Goal: Task Accomplishment & Management: Manage account settings

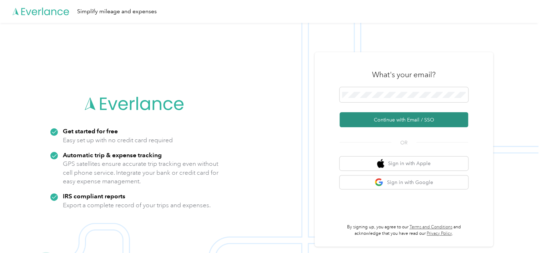
click at [380, 120] on button "Continue with Email / SSO" at bounding box center [403, 119] width 129 height 15
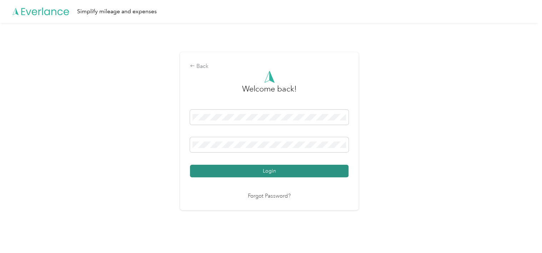
click at [338, 173] on button "Login" at bounding box center [269, 171] width 158 height 12
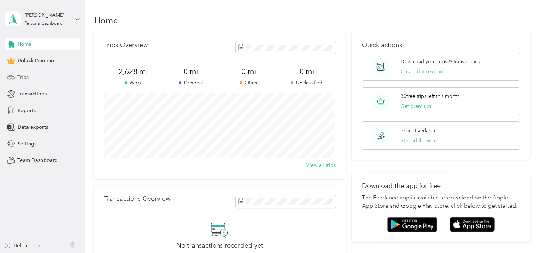
click at [21, 78] on span "Trips" at bounding box center [22, 77] width 11 height 7
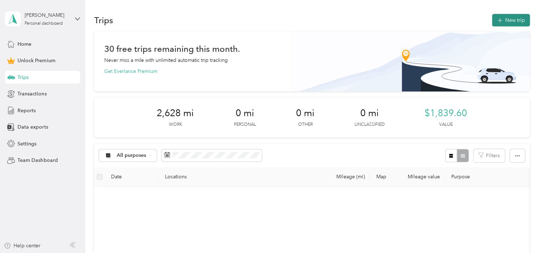
click at [494, 19] on button "New trip" at bounding box center [511, 20] width 38 height 12
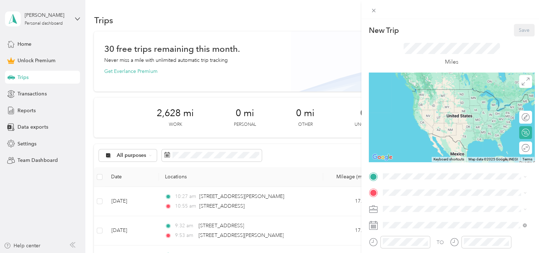
click at [395, 212] on span at bounding box center [457, 208] width 154 height 11
click at [393, 134] on span "Care-Lync" at bounding box center [396, 134] width 22 height 6
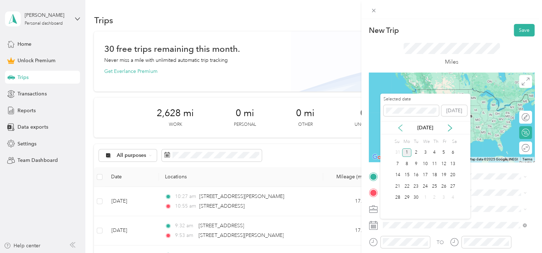
click at [401, 129] on icon at bounding box center [400, 127] width 7 height 7
click at [436, 187] on div "21" at bounding box center [434, 186] width 9 height 9
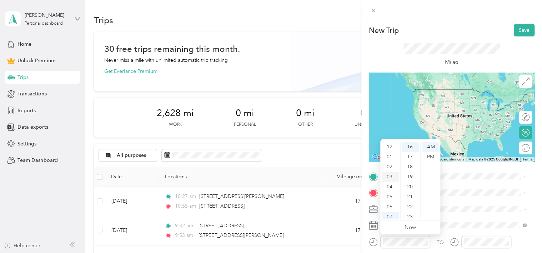
click at [391, 177] on div "03" at bounding box center [390, 177] width 17 height 10
click at [414, 183] on div "20" at bounding box center [410, 187] width 17 height 10
click at [410, 168] on div "42" at bounding box center [410, 165] width 17 height 10
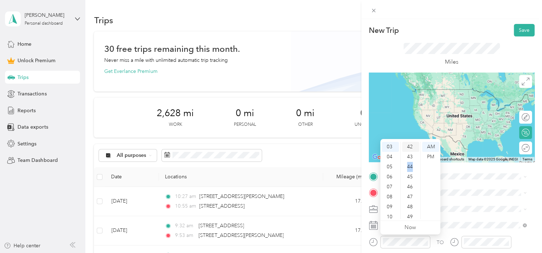
click at [410, 168] on div "44" at bounding box center [410, 167] width 17 height 10
drag, startPoint x: 410, startPoint y: 168, endPoint x: 428, endPoint y: 192, distance: 29.3
click at [428, 192] on ul "AM PM" at bounding box center [430, 180] width 20 height 77
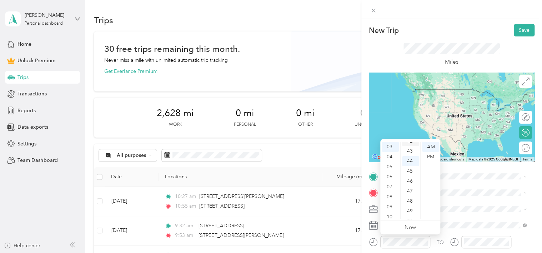
click at [413, 144] on div "42" at bounding box center [410, 141] width 17 height 10
click at [435, 158] on div "PM" at bounding box center [430, 157] width 17 height 10
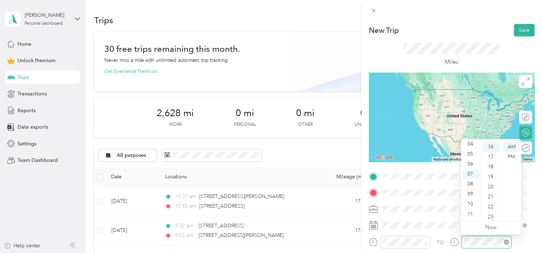
scroll to position [160, 0]
click at [470, 153] on div "04" at bounding box center [470, 158] width 17 height 10
click at [470, 153] on div "05" at bounding box center [470, 157] width 17 height 10
drag, startPoint x: 470, startPoint y: 153, endPoint x: 478, endPoint y: 152, distance: 8.2
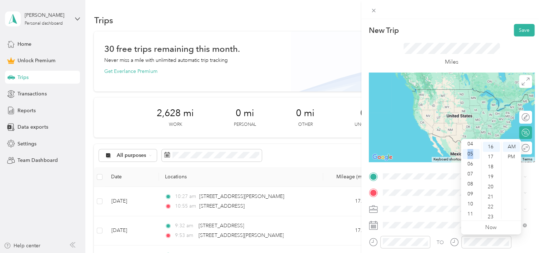
click at [478, 152] on ul "12 01 02 03 04 05 06 07 08 09 10 11" at bounding box center [471, 180] width 20 height 77
click at [470, 163] on div "03" at bounding box center [470, 162] width 17 height 10
click at [493, 217] on div "57" at bounding box center [491, 220] width 17 height 10
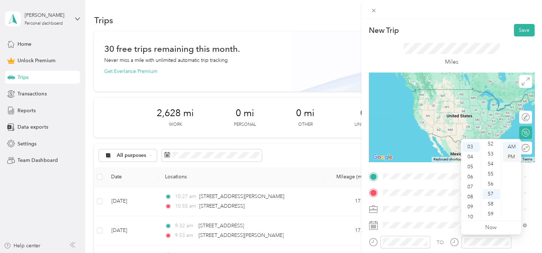
click at [509, 156] on div "PM" at bounding box center [511, 157] width 17 height 10
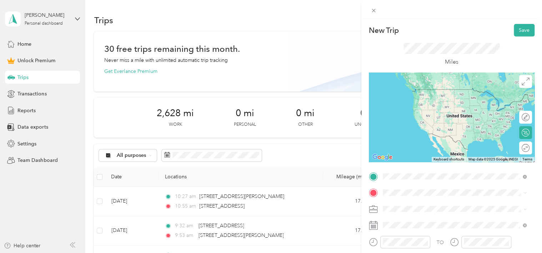
click at [427, 210] on div "Hazleton Apartment [GEOGRAPHIC_DATA], [US_STATE] 18202, [GEOGRAPHIC_DATA]" at bounding box center [454, 207] width 139 height 21
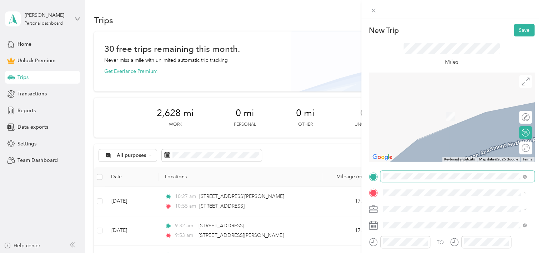
click at [406, 181] on span at bounding box center [457, 176] width 154 height 11
click at [430, 171] on span at bounding box center [457, 176] width 154 height 11
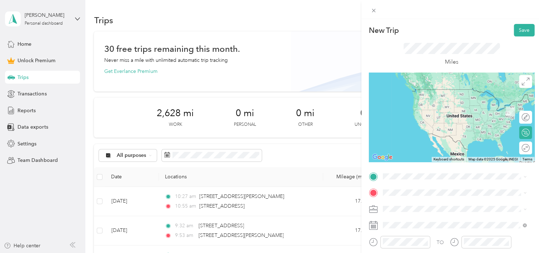
click at [460, 91] on span "[STREET_ADDRESS][US_STATE]" at bounding box center [431, 88] width 71 height 6
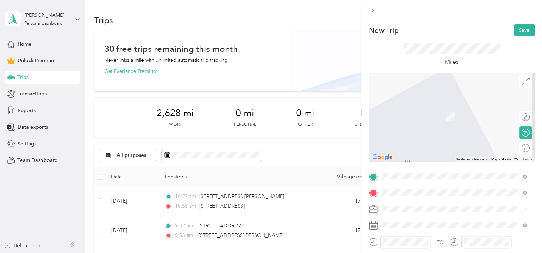
click at [458, 113] on div "Hazleton Apartment [GEOGRAPHIC_DATA], [US_STATE] 18202, [GEOGRAPHIC_DATA]" at bounding box center [454, 111] width 139 height 21
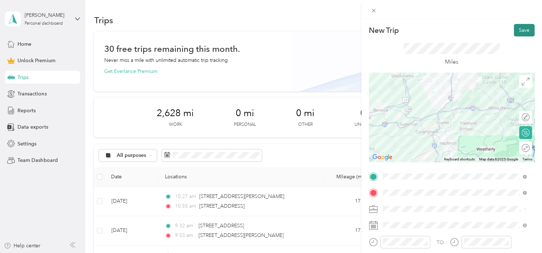
click at [519, 34] on button "Save" at bounding box center [524, 30] width 21 height 12
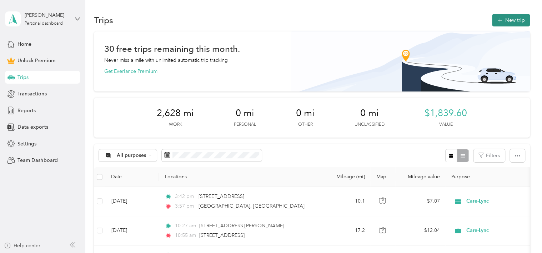
click at [518, 19] on button "New trip" at bounding box center [511, 20] width 38 height 12
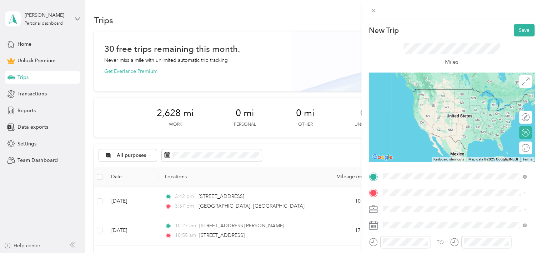
click at [425, 206] on span "Hazleton Apartment [GEOGRAPHIC_DATA], [US_STATE] 18202, [GEOGRAPHIC_DATA]" at bounding box center [460, 208] width 128 height 19
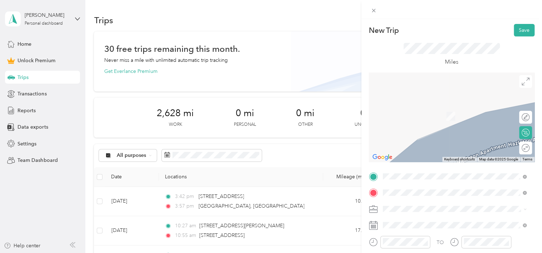
click at [483, 113] on li "[STREET_ADDRESS][US_STATE]" at bounding box center [454, 106] width 149 height 15
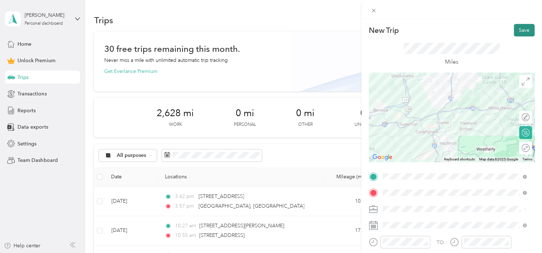
click at [522, 29] on button "Save" at bounding box center [524, 30] width 21 height 12
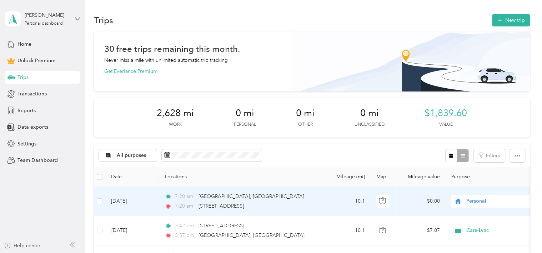
click at [478, 203] on span "Personal" at bounding box center [498, 201] width 65 height 8
click at [479, 127] on li "Care-Lync" at bounding box center [495, 125] width 89 height 12
click at [131, 200] on td "[DATE]" at bounding box center [132, 201] width 54 height 29
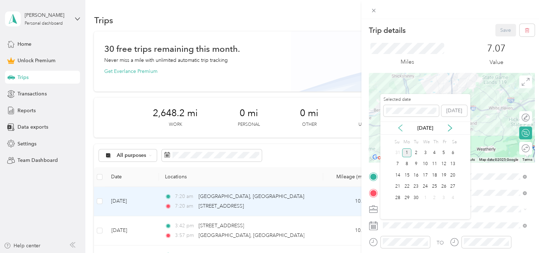
click at [402, 129] on icon at bounding box center [400, 127] width 7 height 7
click at [432, 188] on div "21" at bounding box center [434, 186] width 9 height 9
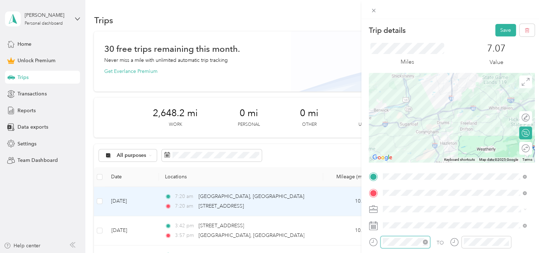
scroll to position [43, 0]
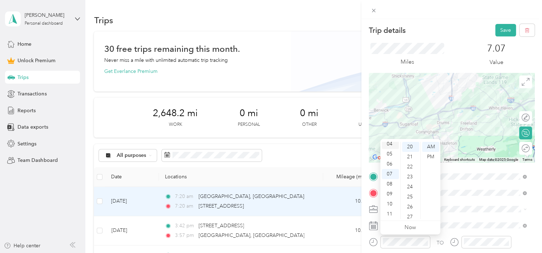
click at [390, 143] on div "04" at bounding box center [390, 144] width 17 height 10
click at [410, 216] on div "30" at bounding box center [410, 218] width 17 height 10
click at [428, 154] on div "PM" at bounding box center [430, 157] width 17 height 10
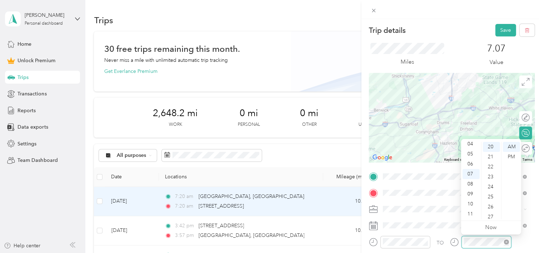
scroll to position [200, 0]
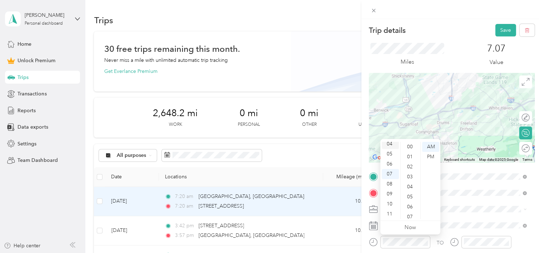
click at [387, 148] on div "04" at bounding box center [390, 144] width 17 height 10
click at [411, 181] on div "30" at bounding box center [410, 180] width 17 height 10
click at [426, 157] on div "PM" at bounding box center [430, 157] width 17 height 10
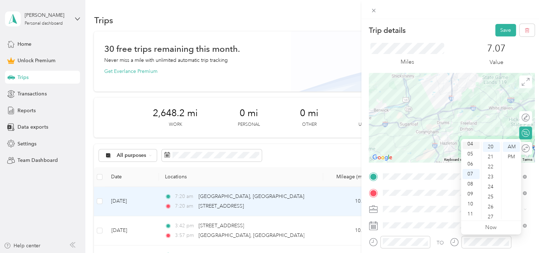
click at [472, 143] on div "04" at bounding box center [470, 144] width 17 height 10
click at [495, 178] on div "50" at bounding box center [491, 177] width 17 height 10
click at [513, 155] on div "PM" at bounding box center [511, 157] width 17 height 10
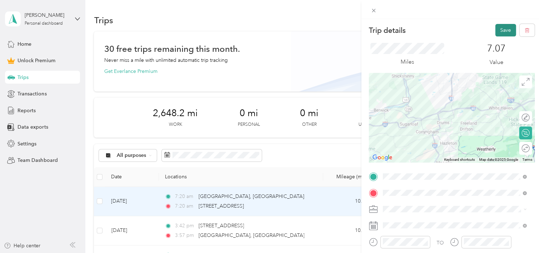
click at [495, 30] on button "Save" at bounding box center [505, 30] width 21 height 12
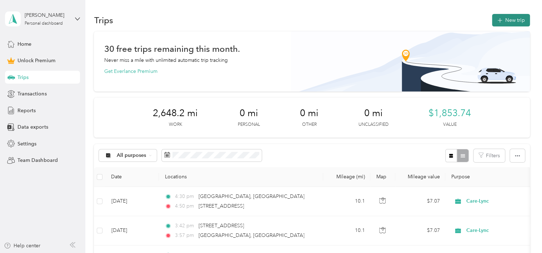
click at [514, 26] on button "New trip" at bounding box center [511, 20] width 38 height 12
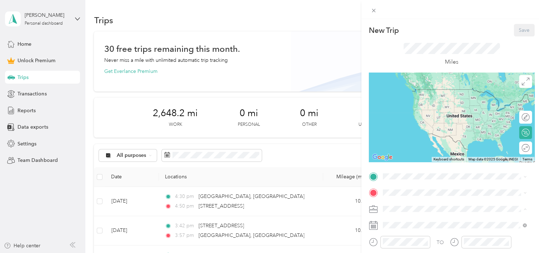
click at [400, 139] on ol "Work Personal Care-Lync Care-Lync Other Charity Medical Moving Commute" at bounding box center [454, 152] width 149 height 100
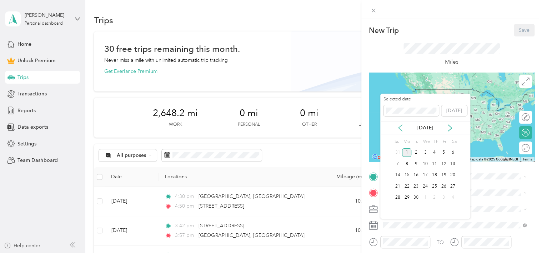
click at [400, 127] on icon at bounding box center [400, 127] width 7 height 7
click at [416, 196] on div "26" at bounding box center [415, 197] width 9 height 9
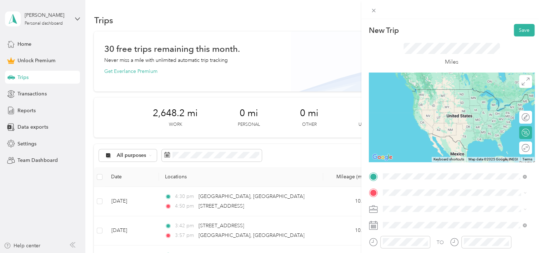
click at [432, 97] on li "[STREET_ADDRESS][US_STATE]" at bounding box center [454, 89] width 149 height 15
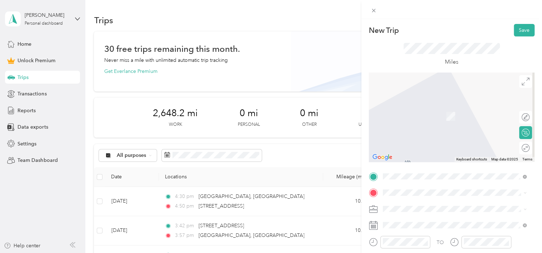
click at [418, 111] on span "[STREET_ADDRESS][PERSON_NAME][PERSON_NAME][US_STATE]" at bounding box center [460, 106] width 128 height 12
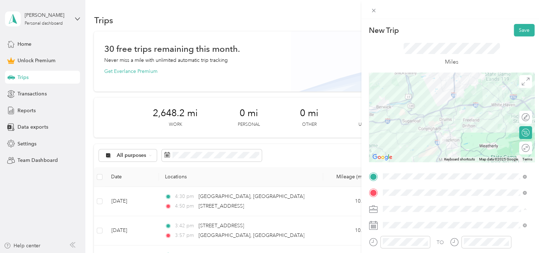
click at [408, 140] on li "Care-Lync" at bounding box center [454, 146] width 149 height 12
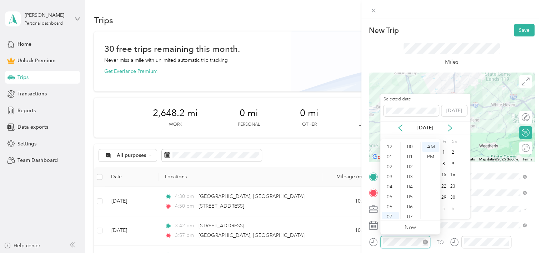
scroll to position [43, 0]
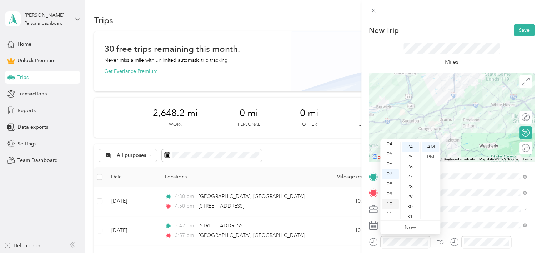
click at [390, 207] on div "10" at bounding box center [390, 204] width 17 height 10
click at [393, 204] on div "10" at bounding box center [390, 204] width 17 height 10
click at [393, 201] on div "10" at bounding box center [390, 204] width 17 height 10
click at [390, 202] on div "10" at bounding box center [390, 204] width 17 height 10
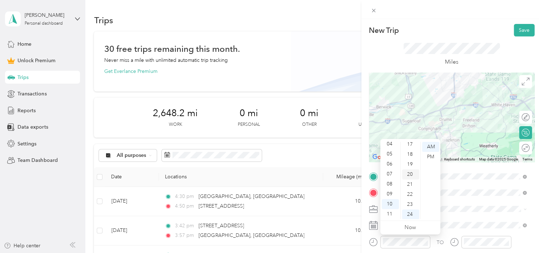
click at [414, 175] on div "20" at bounding box center [410, 174] width 17 height 10
click at [472, 246] on div at bounding box center [486, 242] width 50 height 12
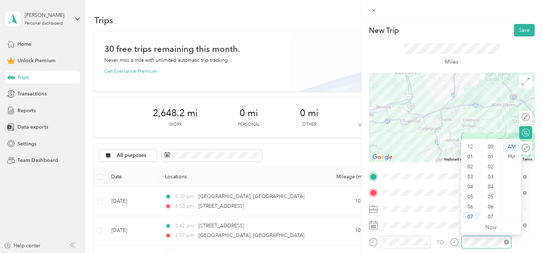
scroll to position [43, 0]
click at [467, 207] on div "10" at bounding box center [470, 204] width 17 height 10
click at [476, 204] on div "10" at bounding box center [470, 204] width 17 height 10
click at [490, 203] on div "57" at bounding box center [491, 207] width 17 height 10
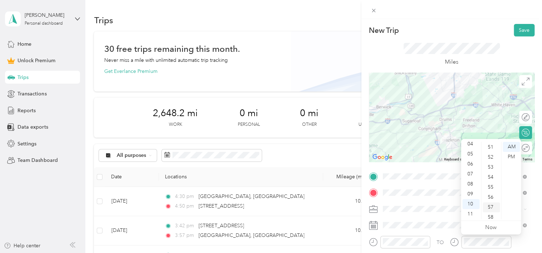
scroll to position [523, 0]
click at [512, 147] on div "AM" at bounding box center [511, 147] width 17 height 10
click at [516, 29] on button "Save" at bounding box center [524, 30] width 21 height 12
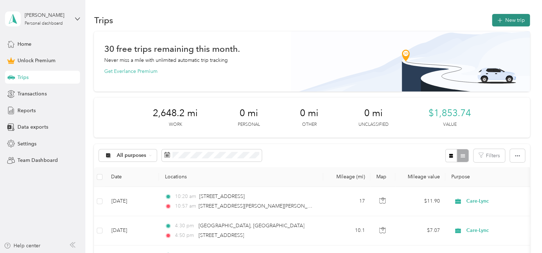
click at [503, 19] on button "New trip" at bounding box center [511, 20] width 38 height 12
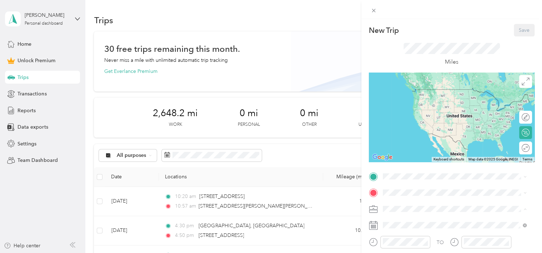
click at [396, 147] on span "Care-Lync" at bounding box center [396, 146] width 22 height 6
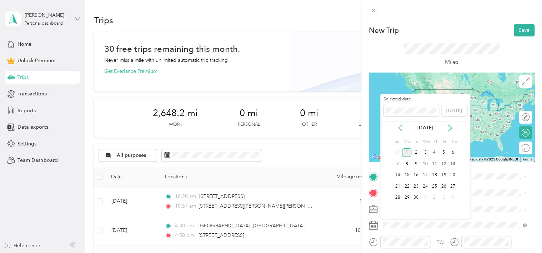
click at [402, 126] on icon at bounding box center [400, 127] width 7 height 7
click at [413, 198] on div "26" at bounding box center [415, 197] width 9 height 9
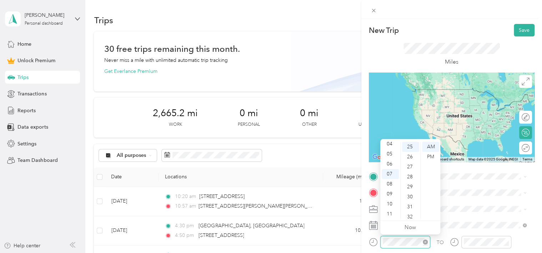
scroll to position [250, 0]
click at [398, 220] on div "12 01 02 03 04 05 06 07 08 09 10 11 00 01 02 03 04 05 06 07 08 09 10 11 12 13 1…" at bounding box center [410, 180] width 60 height 80
click at [390, 156] on div "01" at bounding box center [390, 157] width 17 height 10
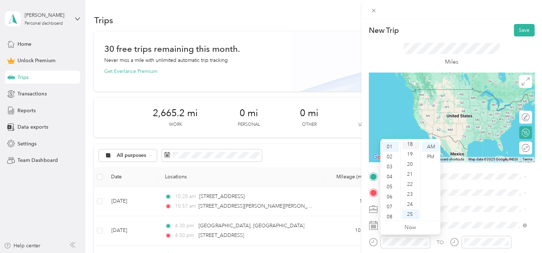
click at [412, 145] on div "18" at bounding box center [410, 144] width 17 height 10
click at [428, 157] on div "PM" at bounding box center [430, 157] width 17 height 10
click at [396, 150] on div "05" at bounding box center [390, 154] width 17 height 10
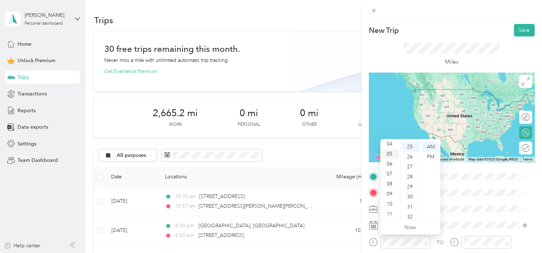
click at [396, 150] on div "05" at bounding box center [390, 154] width 17 height 10
click at [394, 155] on div "01" at bounding box center [390, 157] width 17 height 10
click at [388, 147] on div "01" at bounding box center [390, 147] width 17 height 10
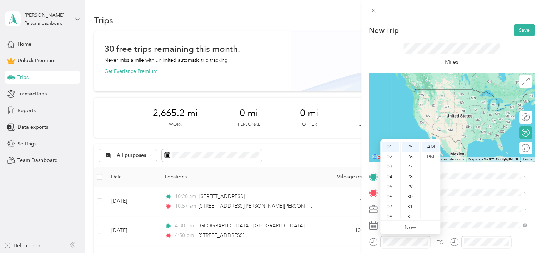
scroll to position [182, 0]
click at [404, 146] on div "18" at bounding box center [410, 144] width 17 height 10
click at [425, 155] on div "PM" at bounding box center [430, 157] width 17 height 10
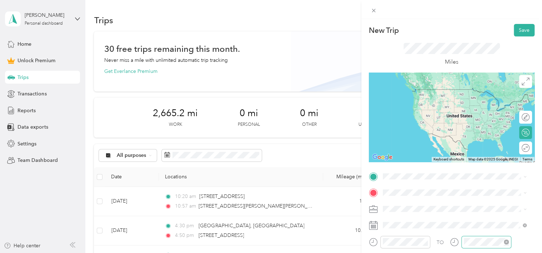
click at [480, 247] on div at bounding box center [486, 242] width 50 height 12
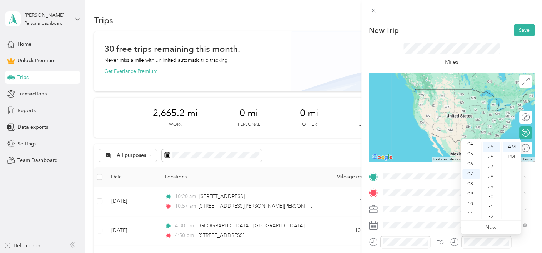
scroll to position [0, 0]
click at [469, 159] on div "01" at bounding box center [470, 157] width 17 height 10
click at [494, 181] on div "35" at bounding box center [491, 180] width 17 height 10
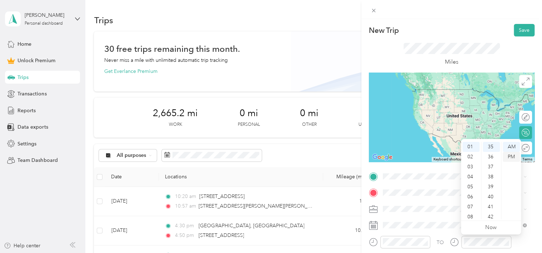
click at [508, 156] on div "PM" at bounding box center [511, 157] width 17 height 10
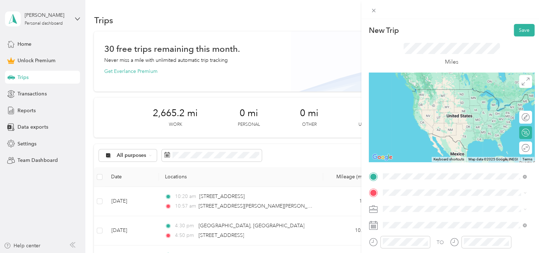
click at [431, 96] on span "[STREET_ADDRESS][PERSON_NAME][PERSON_NAME][US_STATE]" at bounding box center [460, 92] width 128 height 12
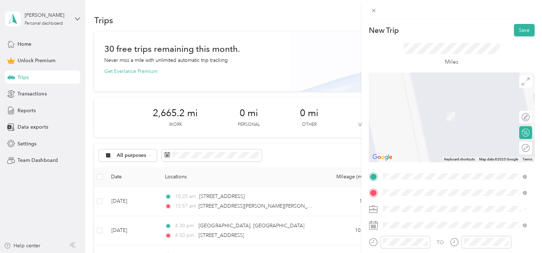
click at [429, 109] on span "[STREET_ADDRESS][US_STATE]" at bounding box center [431, 105] width 71 height 6
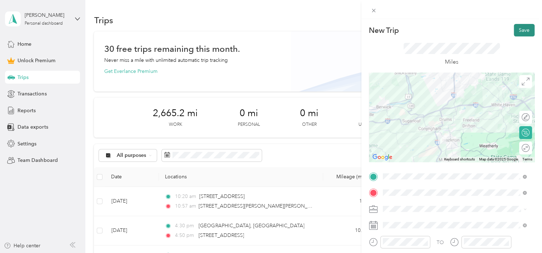
click at [518, 33] on button "Save" at bounding box center [524, 30] width 21 height 12
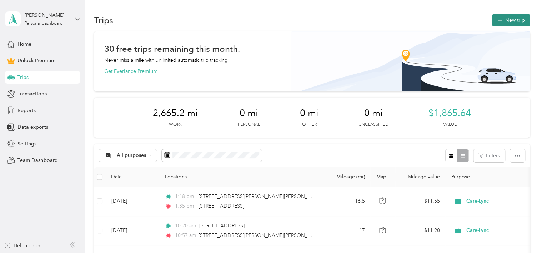
click at [508, 17] on button "New trip" at bounding box center [511, 20] width 38 height 12
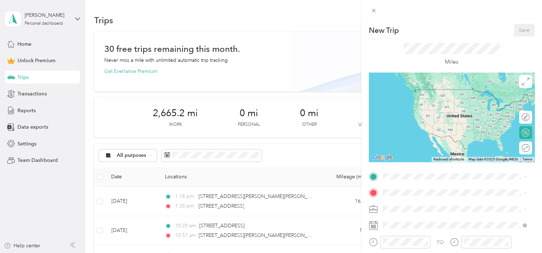
click at [403, 231] on div "TO Add photo" at bounding box center [452, 249] width 166 height 156
click at [403, 228] on span at bounding box center [457, 224] width 154 height 11
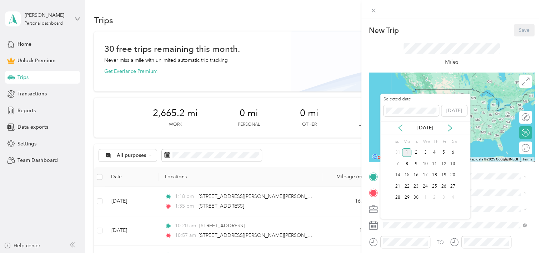
click at [399, 127] on icon at bounding box center [400, 127] width 7 height 7
click at [424, 198] on div "27" at bounding box center [424, 197] width 9 height 9
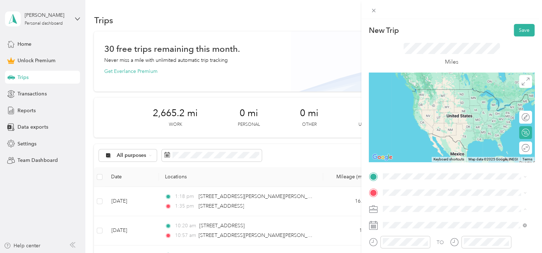
click at [397, 136] on li "Care-Lync" at bounding box center [454, 133] width 149 height 12
click at [399, 171] on span at bounding box center [457, 176] width 154 height 11
click at [432, 92] on span "[STREET_ADDRESS][US_STATE]" at bounding box center [431, 89] width 71 height 6
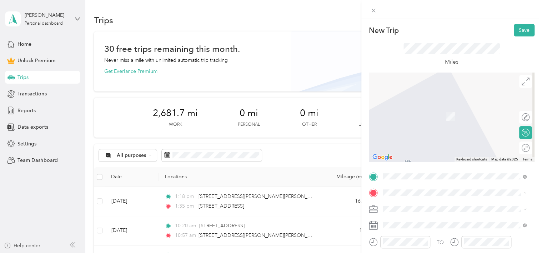
click at [470, 109] on div "[STREET_ADDRESS][US_STATE]" at bounding box center [454, 104] width 139 height 10
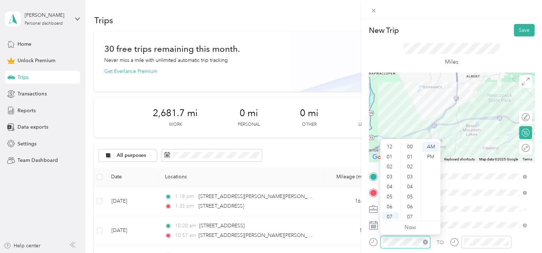
scroll to position [43, 0]
click at [388, 186] on div "08" at bounding box center [390, 184] width 17 height 10
click at [411, 187] on div "51" at bounding box center [410, 185] width 17 height 10
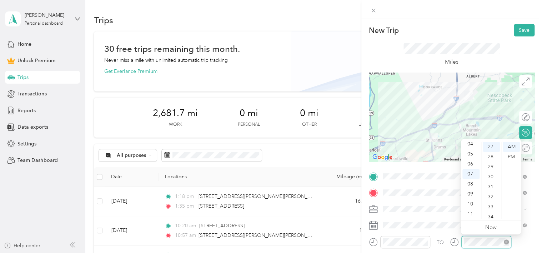
scroll to position [270, 0]
click at [471, 192] on div "09" at bounding box center [470, 194] width 17 height 10
click at [490, 163] on div "02" at bounding box center [491, 167] width 17 height 10
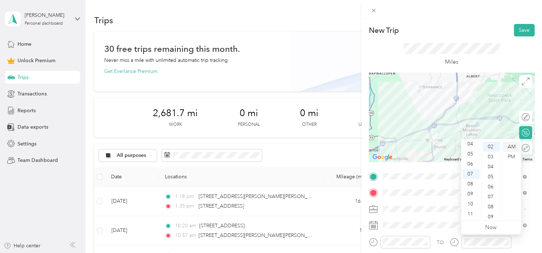
click at [511, 148] on div "AM" at bounding box center [511, 147] width 17 height 10
click at [467, 194] on div "09" at bounding box center [470, 194] width 17 height 10
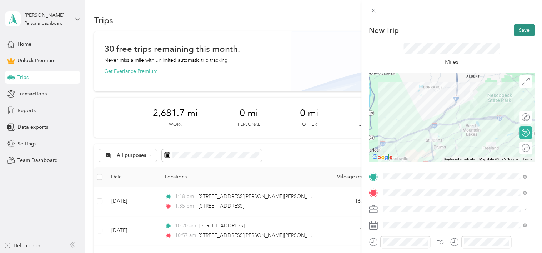
click at [521, 28] on button "Save" at bounding box center [524, 30] width 21 height 12
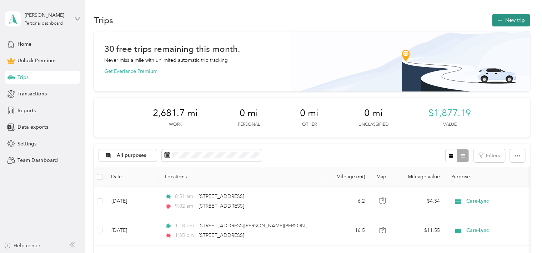
click at [507, 23] on button "New trip" at bounding box center [511, 20] width 38 height 12
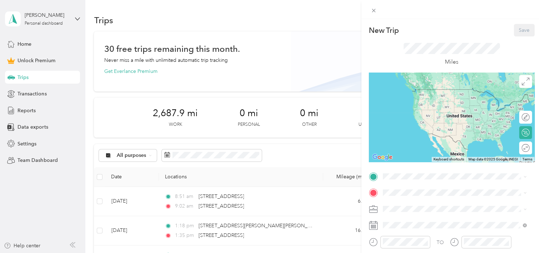
click at [404, 148] on li "Care-Lync" at bounding box center [454, 145] width 149 height 12
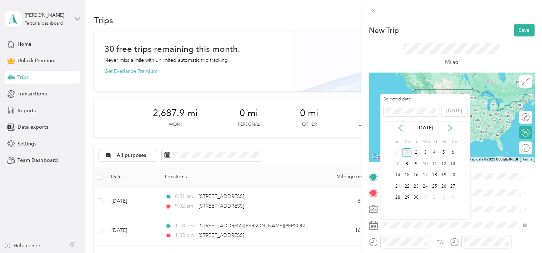
click at [401, 129] on icon at bounding box center [400, 127] width 7 height 7
click at [425, 200] on div "27" at bounding box center [424, 197] width 9 height 9
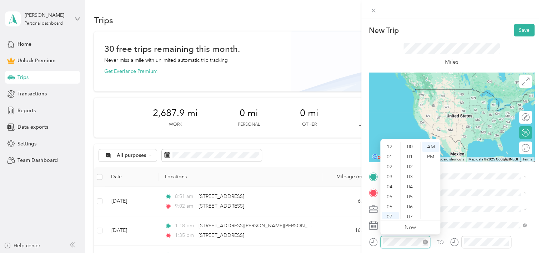
scroll to position [43, 0]
click at [386, 207] on div "10" at bounding box center [390, 204] width 17 height 10
click at [407, 162] on div "04" at bounding box center [410, 167] width 17 height 10
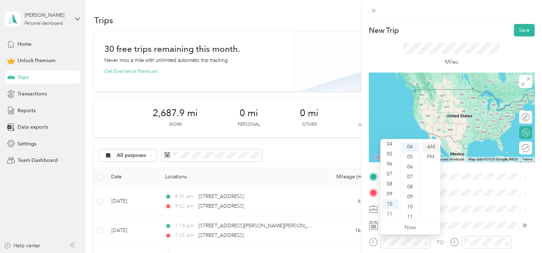
click at [428, 148] on div "AM" at bounding box center [430, 147] width 17 height 10
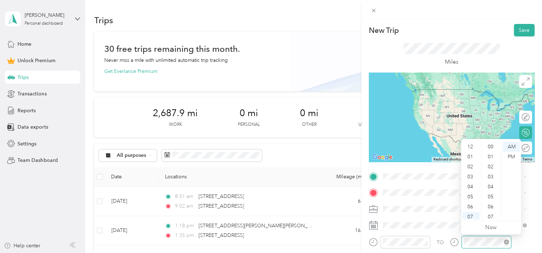
scroll to position [43, 0]
click at [470, 203] on div "10" at bounding box center [470, 204] width 17 height 10
click at [501, 158] on ul "AM PM" at bounding box center [511, 180] width 20 height 77
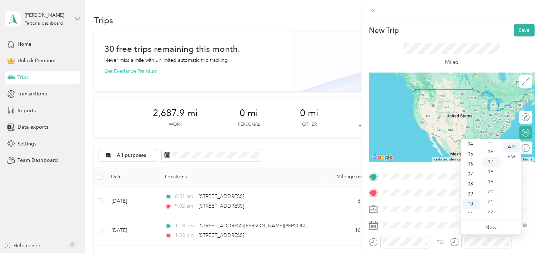
click at [487, 165] on div "17" at bounding box center [491, 162] width 17 height 10
click at [507, 147] on div "AM" at bounding box center [511, 147] width 17 height 10
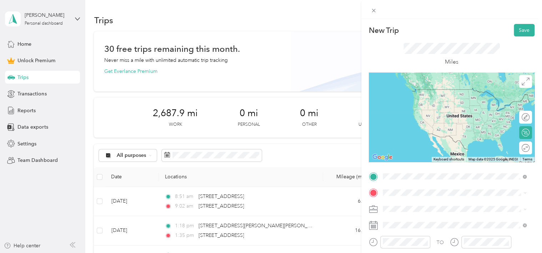
click at [424, 92] on span "[STREET_ADDRESS][US_STATE]" at bounding box center [431, 89] width 71 height 6
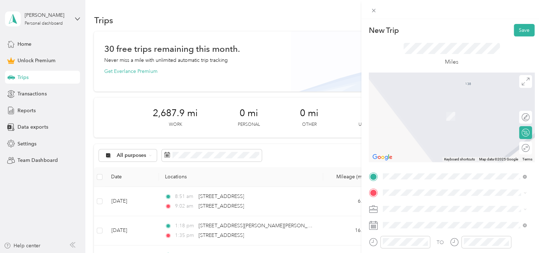
click at [464, 102] on span "[STREET_ADDRESS][US_STATE]" at bounding box center [431, 105] width 71 height 6
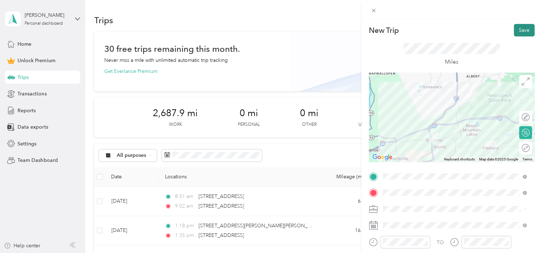
click at [515, 35] on button "Save" at bounding box center [524, 30] width 21 height 12
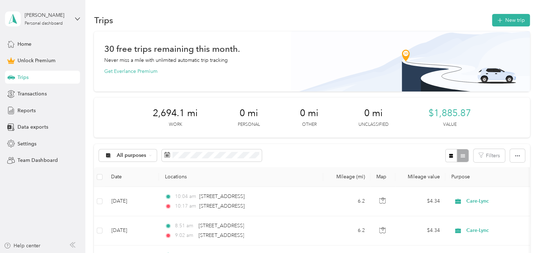
click at [507, 26] on div "Trips New trip" at bounding box center [311, 19] width 435 height 15
click at [505, 22] on button "New trip" at bounding box center [511, 20] width 38 height 12
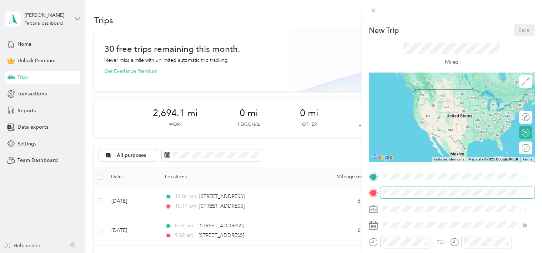
click at [423, 188] on span at bounding box center [457, 192] width 154 height 11
click at [444, 89] on span "[STREET_ADDRESS][US_STATE]" at bounding box center [431, 89] width 71 height 6
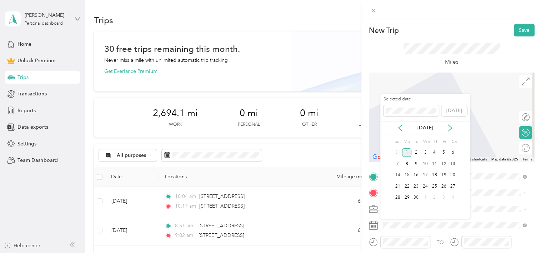
click at [396, 131] on div "[DATE]" at bounding box center [425, 127] width 90 height 7
click at [397, 130] on icon at bounding box center [400, 127] width 7 height 7
click at [436, 200] on div "28" at bounding box center [434, 197] width 9 height 9
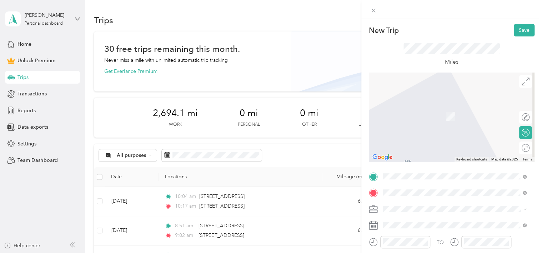
click at [408, 118] on div "[STREET_ADDRESS][US_STATE][US_STATE]" at bounding box center [454, 114] width 139 height 10
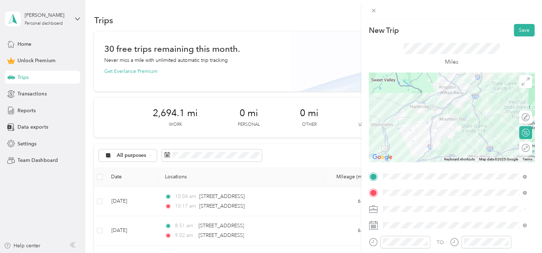
click at [427, 136] on div at bounding box center [452, 116] width 166 height 89
click at [428, 131] on div at bounding box center [452, 116] width 166 height 89
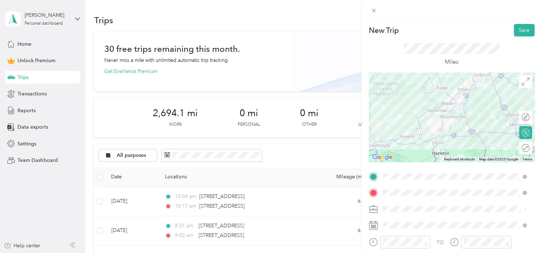
click at [408, 135] on li "Care-Lync" at bounding box center [454, 131] width 149 height 12
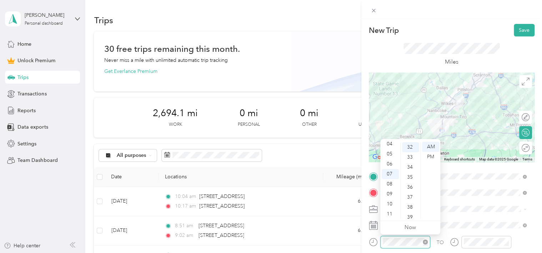
scroll to position [320, 0]
click at [389, 197] on div "09" at bounding box center [390, 194] width 17 height 10
click at [416, 144] on div "32" at bounding box center [410, 147] width 17 height 10
click at [409, 144] on div "30" at bounding box center [410, 141] width 17 height 10
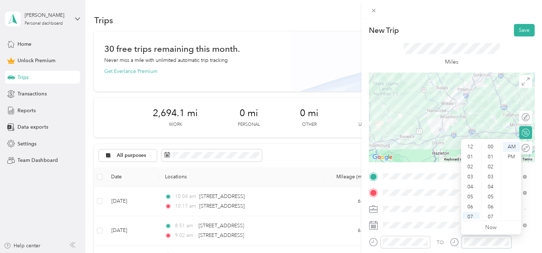
scroll to position [43, 0]
click at [467, 194] on div "09" at bounding box center [470, 194] width 17 height 10
click at [495, 204] on div "58" at bounding box center [491, 205] width 17 height 10
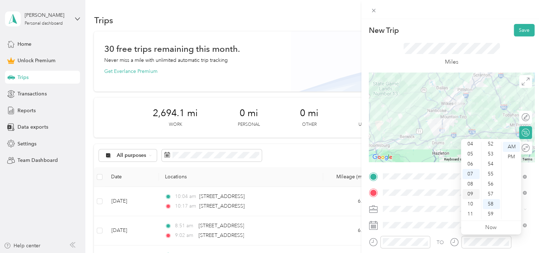
click at [472, 195] on div "09" at bounding box center [470, 194] width 17 height 10
click at [519, 37] on div "Miles" at bounding box center [452, 54] width 166 height 36
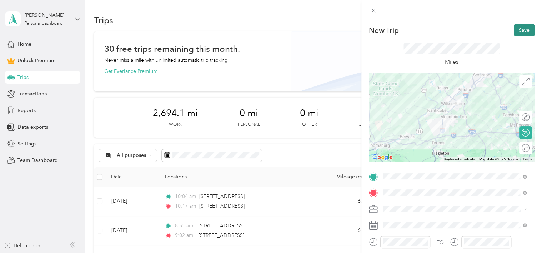
click at [519, 33] on button "Save" at bounding box center [524, 30] width 21 height 12
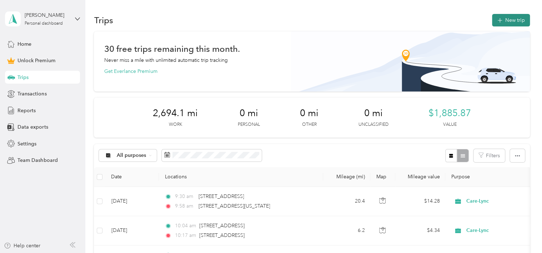
click at [506, 19] on button "New trip" at bounding box center [511, 20] width 38 height 12
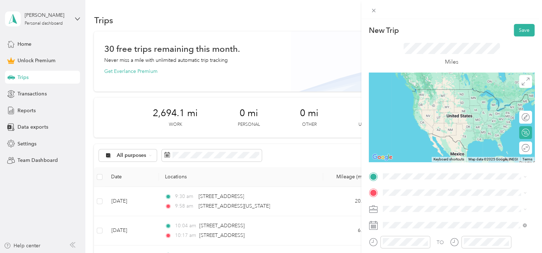
click at [438, 91] on span "[STREET_ADDRESS][US_STATE][US_STATE]" at bounding box center [444, 89] width 97 height 6
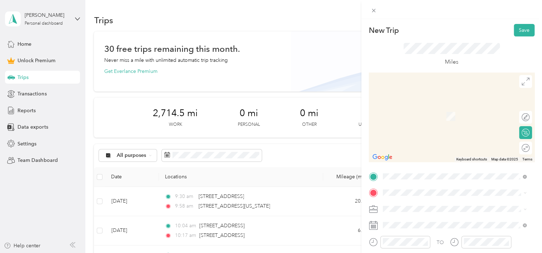
click at [446, 119] on li "[STREET_ADDRESS][PERSON_NAME][US_STATE]" at bounding box center [454, 111] width 149 height 15
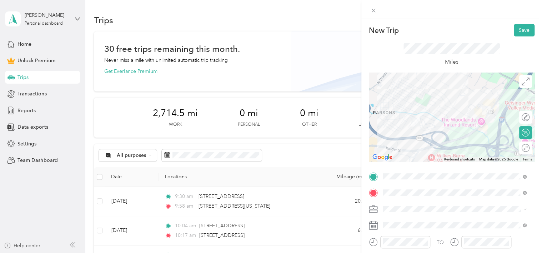
click at [421, 84] on div at bounding box center [452, 116] width 166 height 89
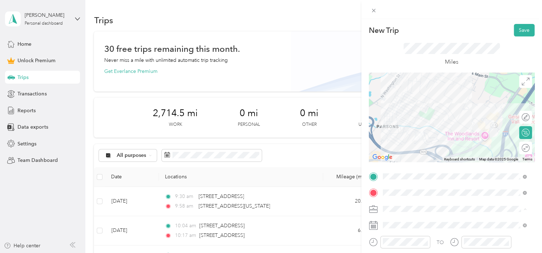
click at [409, 136] on li "Care-Lync" at bounding box center [454, 133] width 149 height 12
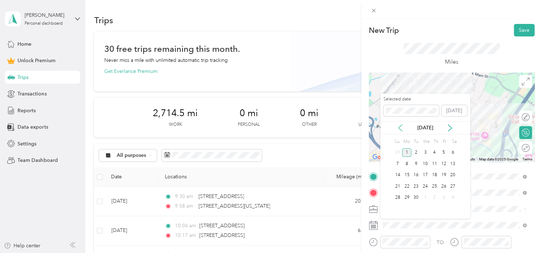
click at [398, 127] on icon at bounding box center [400, 127] width 7 height 7
click at [435, 197] on div "28" at bounding box center [434, 197] width 9 height 9
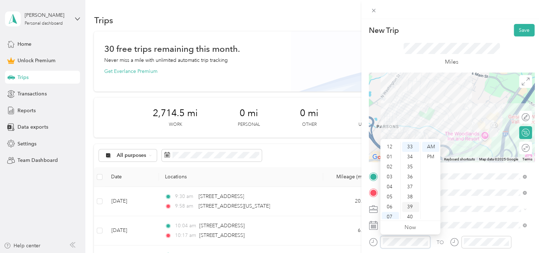
scroll to position [43, 0]
click at [388, 205] on div "10" at bounding box center [390, 204] width 17 height 10
click at [420, 171] on ul "AM PM" at bounding box center [430, 180] width 20 height 77
click at [413, 182] on div "16" at bounding box center [410, 179] width 17 height 10
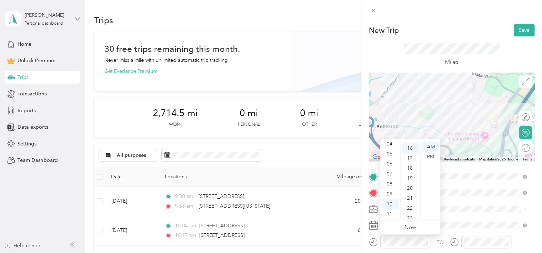
scroll to position [160, 0]
click at [431, 148] on div "AM" at bounding box center [430, 147] width 17 height 10
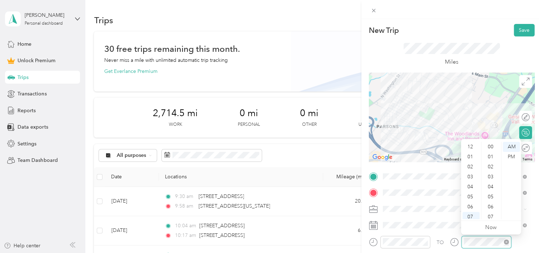
scroll to position [43, 0]
click at [475, 206] on div "10" at bounding box center [470, 204] width 17 height 10
click at [490, 160] on div "21" at bounding box center [491, 162] width 17 height 10
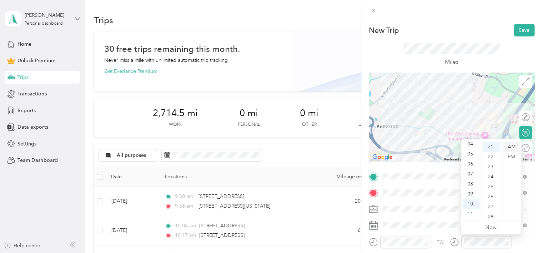
click at [510, 147] on div "AM" at bounding box center [511, 147] width 17 height 10
click at [482, 61] on div "Miles" at bounding box center [451, 55] width 96 height 24
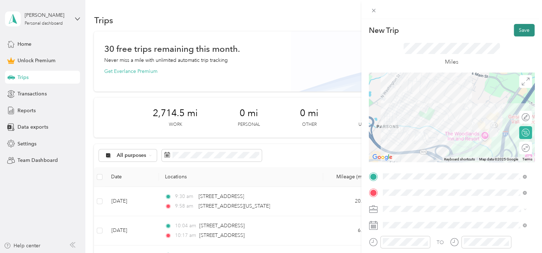
click at [514, 30] on button "Save" at bounding box center [524, 30] width 21 height 12
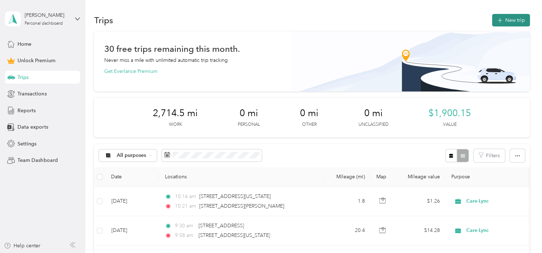
click at [501, 19] on button "New trip" at bounding box center [511, 20] width 38 height 12
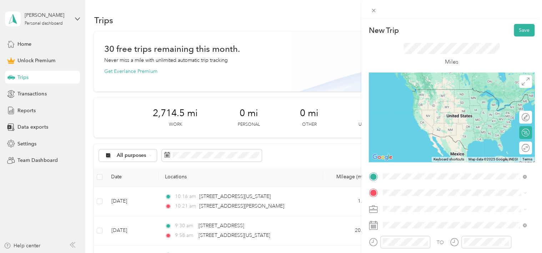
click at [428, 96] on span "[STREET_ADDRESS][PERSON_NAME][US_STATE]" at bounding box center [451, 97] width 111 height 6
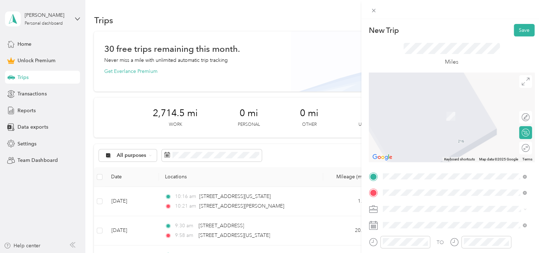
click at [422, 104] on span "[STREET_ADDRESS][US_STATE]" at bounding box center [431, 105] width 71 height 6
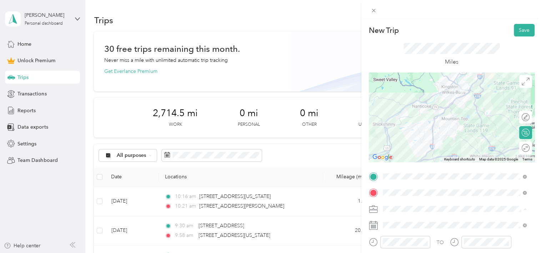
click at [402, 137] on ol "Work Personal Care-Lync Care-Lync Other Charity Medical Moving Commute" at bounding box center [454, 152] width 149 height 100
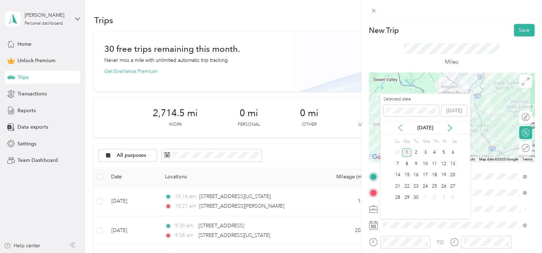
click at [399, 126] on icon at bounding box center [400, 127] width 7 height 7
click at [433, 198] on div "28" at bounding box center [434, 197] width 9 height 9
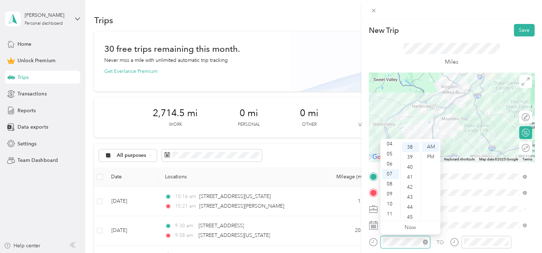
scroll to position [380, 0]
click at [460, 213] on span at bounding box center [457, 208] width 154 height 11
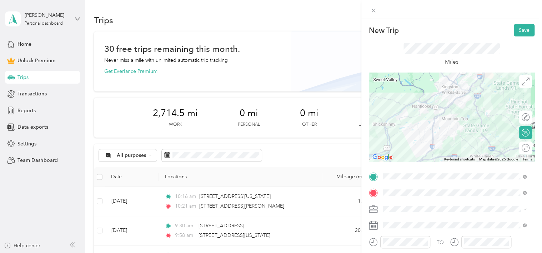
click at [408, 131] on div "Care-Lync" at bounding box center [454, 133] width 139 height 7
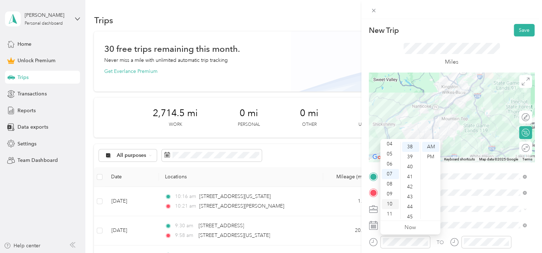
click at [391, 208] on div "10" at bounding box center [390, 204] width 17 height 10
click at [413, 145] on div "31" at bounding box center [410, 144] width 17 height 10
click at [408, 158] on div "32" at bounding box center [410, 157] width 17 height 10
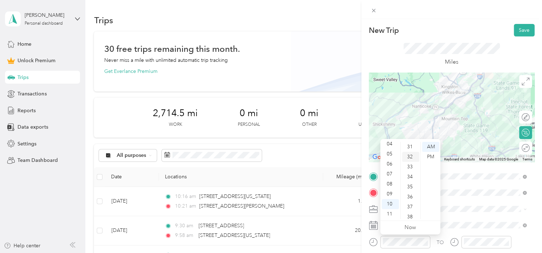
scroll to position [320, 0]
click at [429, 148] on div "AM" at bounding box center [430, 147] width 17 height 10
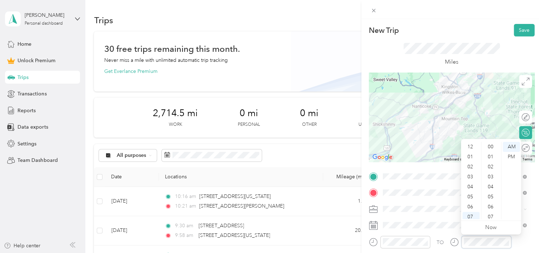
scroll to position [43, 0]
click at [470, 215] on div "11" at bounding box center [470, 214] width 17 height 10
click at [501, 163] on ul "AM PM" at bounding box center [511, 180] width 20 height 77
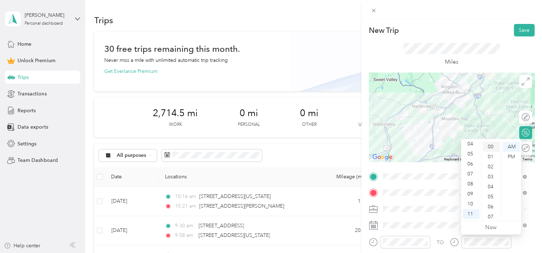
click at [491, 147] on div "00" at bounding box center [491, 147] width 17 height 10
click at [510, 148] on div "AM" at bounding box center [511, 147] width 17 height 10
click at [438, 221] on span at bounding box center [457, 224] width 154 height 11
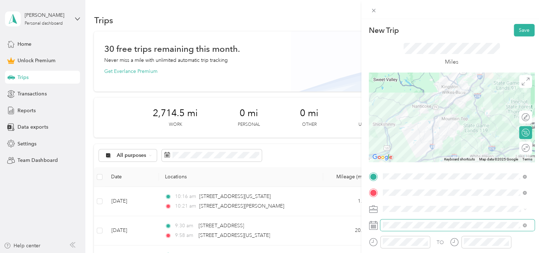
click at [440, 219] on span at bounding box center [457, 224] width 154 height 11
click at [428, 135] on div at bounding box center [452, 116] width 166 height 89
click at [430, 134] on div at bounding box center [452, 116] width 166 height 89
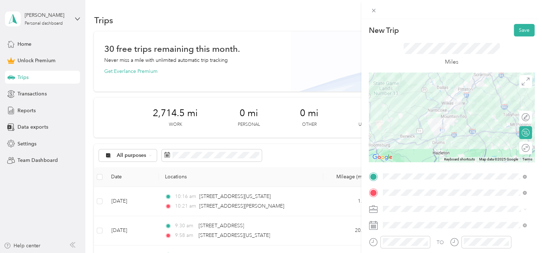
click at [515, 37] on div "Miles" at bounding box center [452, 54] width 166 height 36
click at [517, 33] on button "Save" at bounding box center [524, 30] width 21 height 12
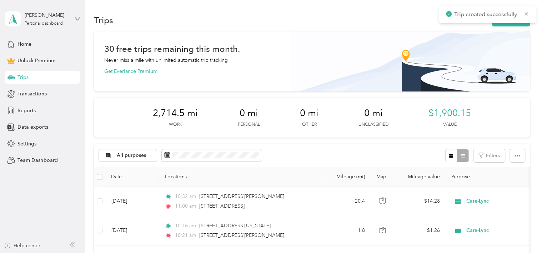
click at [517, 33] on img at bounding box center [410, 61] width 239 height 60
click at [26, 113] on span "Reports" at bounding box center [26, 110] width 18 height 7
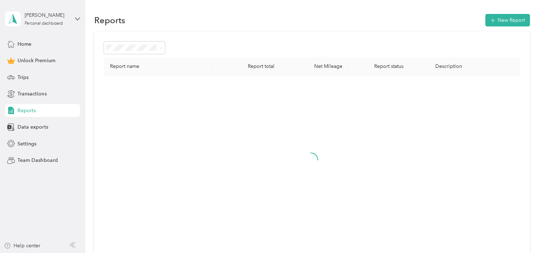
click at [26, 113] on span "Reports" at bounding box center [26, 110] width 18 height 7
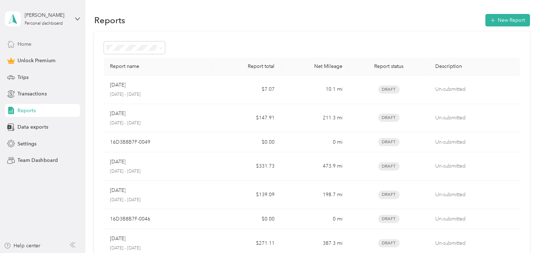
click at [29, 42] on span "Home" at bounding box center [24, 43] width 14 height 7
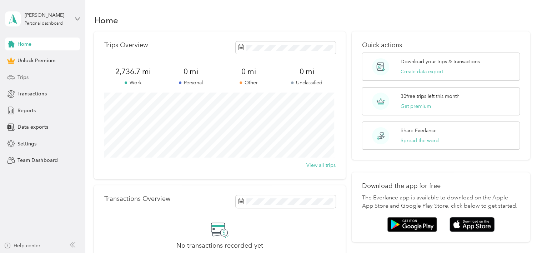
click at [16, 77] on div "Trips" at bounding box center [42, 77] width 75 height 13
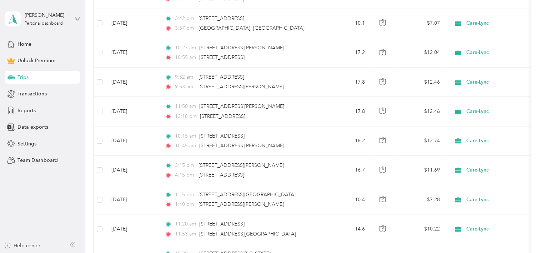
scroll to position [407, 0]
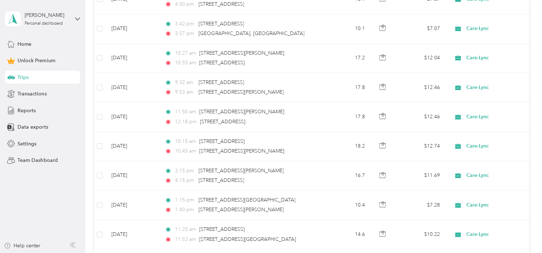
drag, startPoint x: 535, startPoint y: 126, endPoint x: 534, endPoint y: 109, distance: 16.5
click at [534, 109] on div "Trips New trip 30 free trips remaining this month. Never miss a mile with unlim…" at bounding box center [311, 97] width 453 height 1009
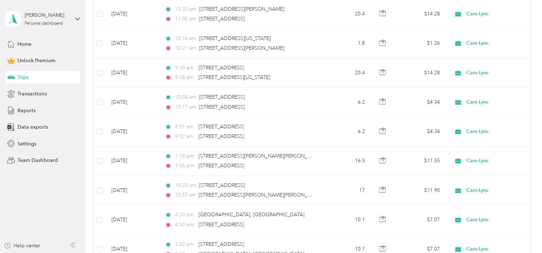
scroll to position [186, 0]
click at [29, 109] on span "Reports" at bounding box center [26, 110] width 18 height 7
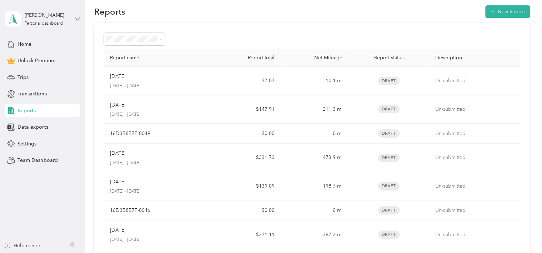
scroll to position [6, 0]
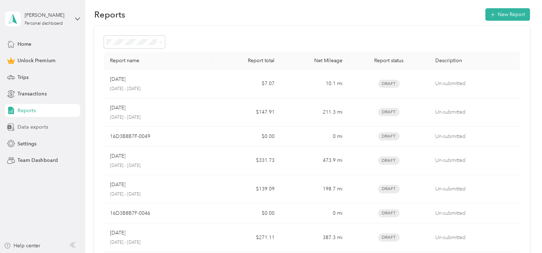
click at [33, 125] on span "Data exports" at bounding box center [32, 126] width 30 height 7
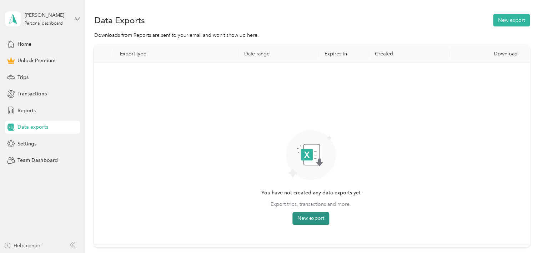
click at [314, 218] on button "New export" at bounding box center [310, 218] width 37 height 13
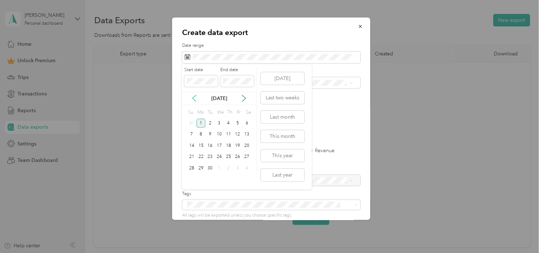
click at [197, 99] on icon at bounding box center [194, 98] width 7 height 7
click at [238, 126] on div "1" at bounding box center [237, 123] width 9 height 9
click at [239, 84] on span at bounding box center [237, 80] width 34 height 11
click at [193, 179] on div "31" at bounding box center [191, 179] width 9 height 9
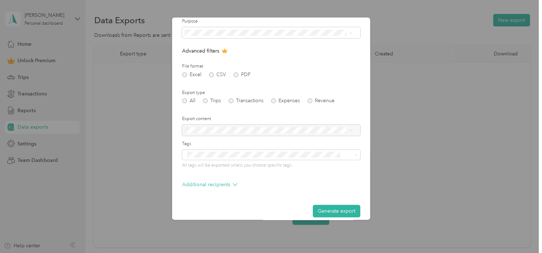
scroll to position [57, 0]
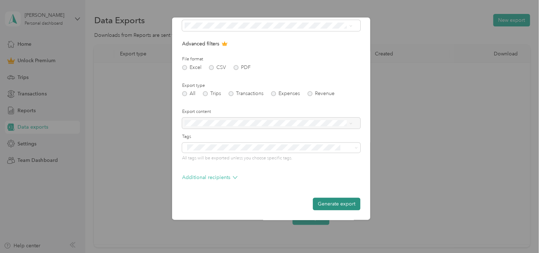
click at [333, 201] on button "Generate export" at bounding box center [336, 203] width 47 height 12
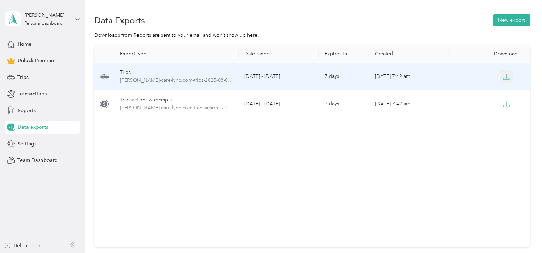
click at [503, 82] on button "button" at bounding box center [506, 76] width 13 height 13
